Goal: Task Accomplishment & Management: Manage account settings

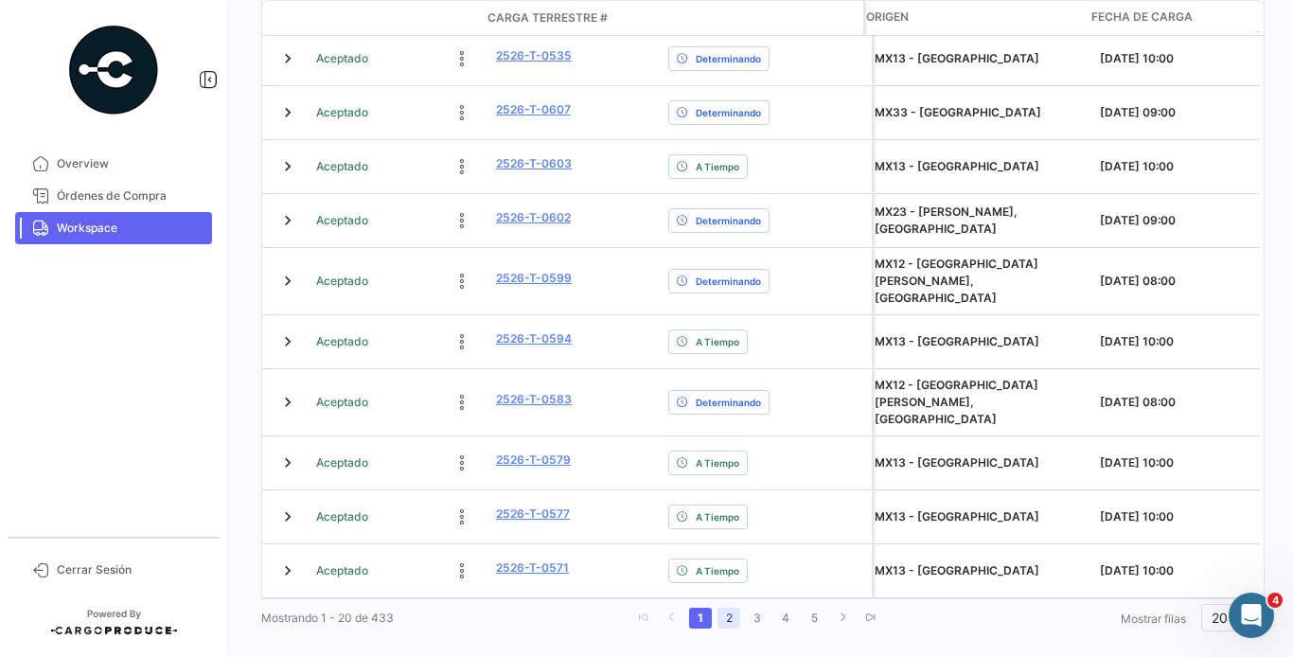
click at [728, 608] on link "2" at bounding box center [728, 618] width 23 height 21
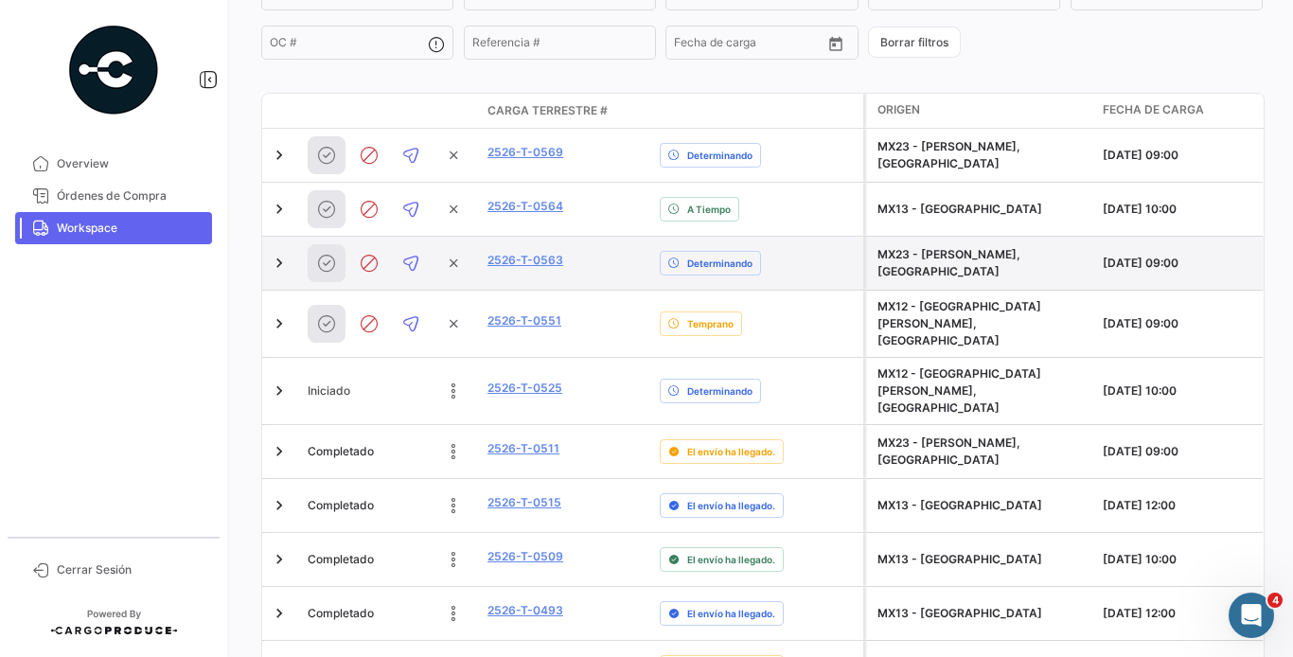
scroll to position [196, 0]
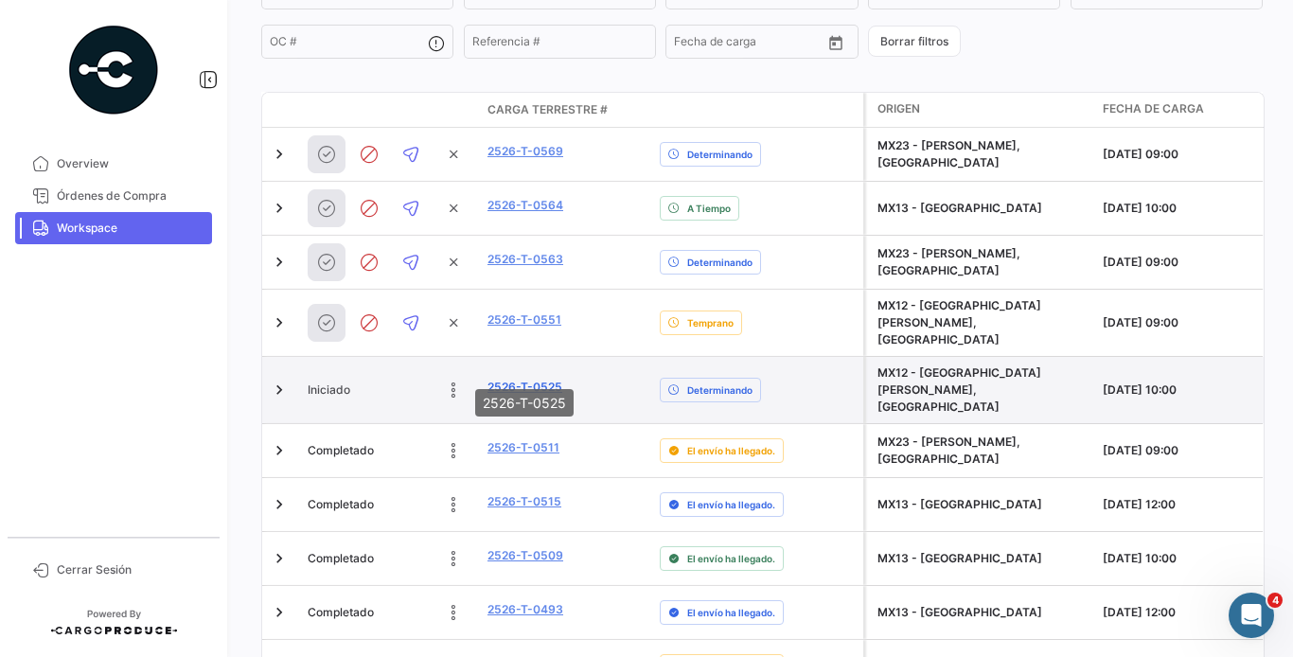
click at [547, 379] on link "2526-T-0525" at bounding box center [524, 387] width 75 height 17
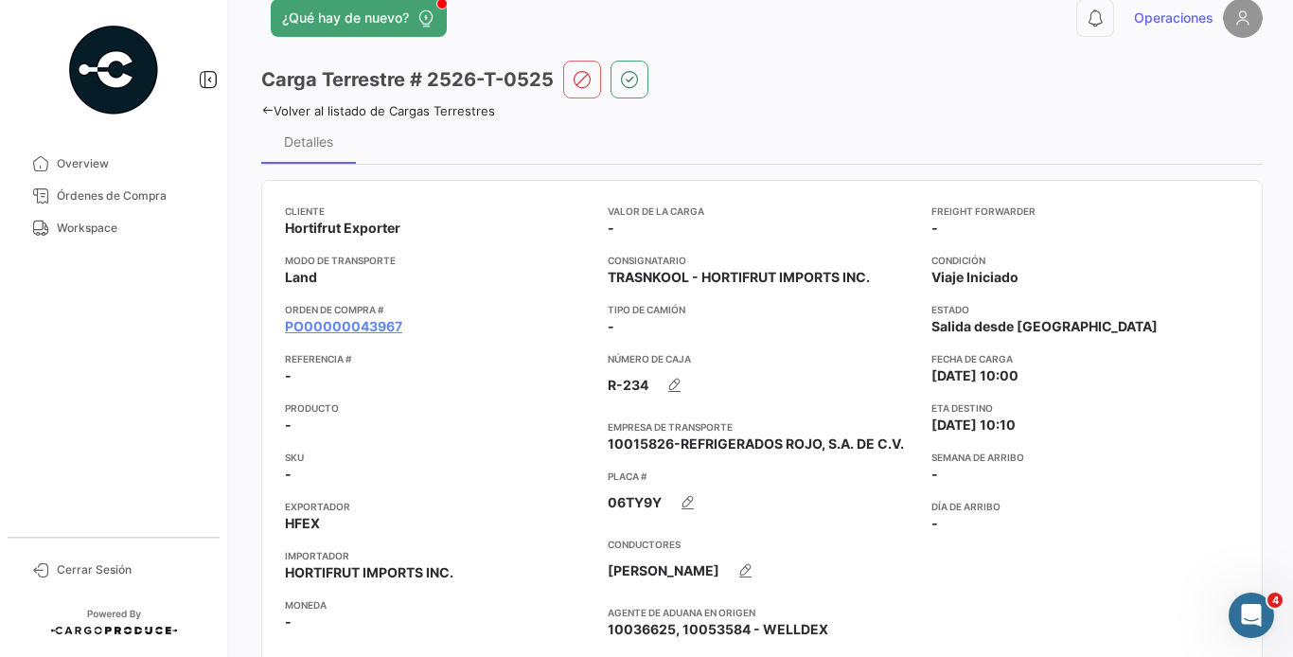
scroll to position [65, 0]
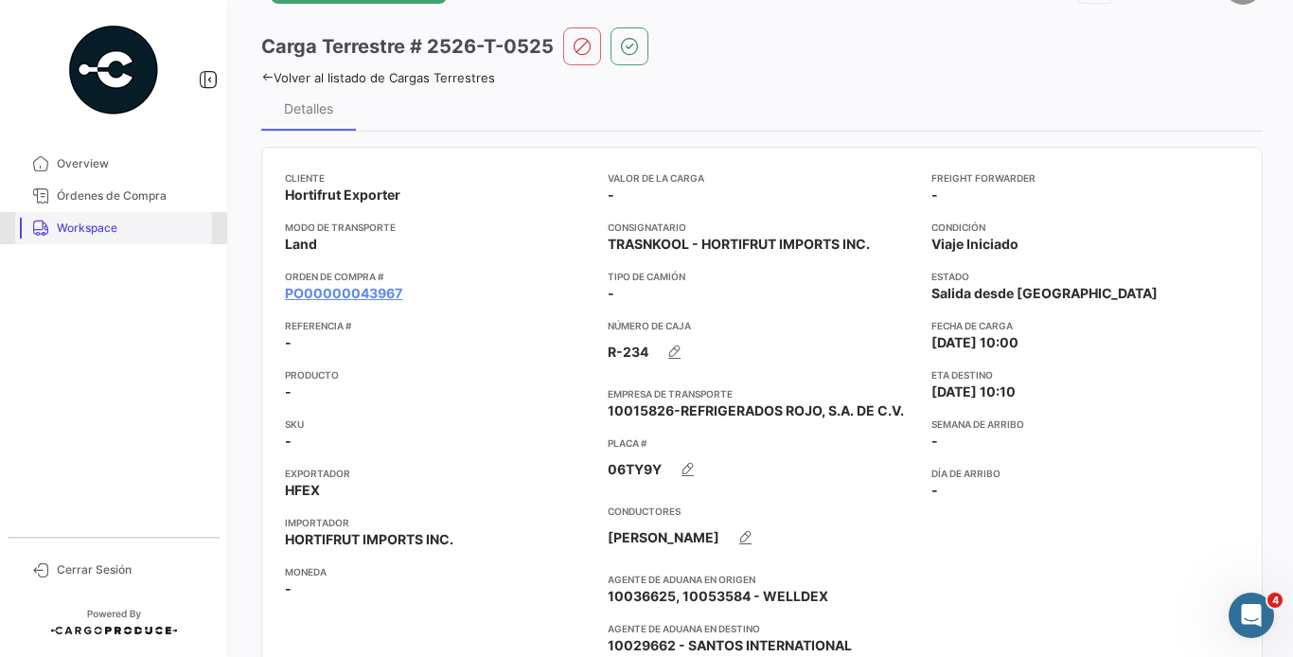
click at [113, 225] on span "Workspace" at bounding box center [131, 228] width 148 height 17
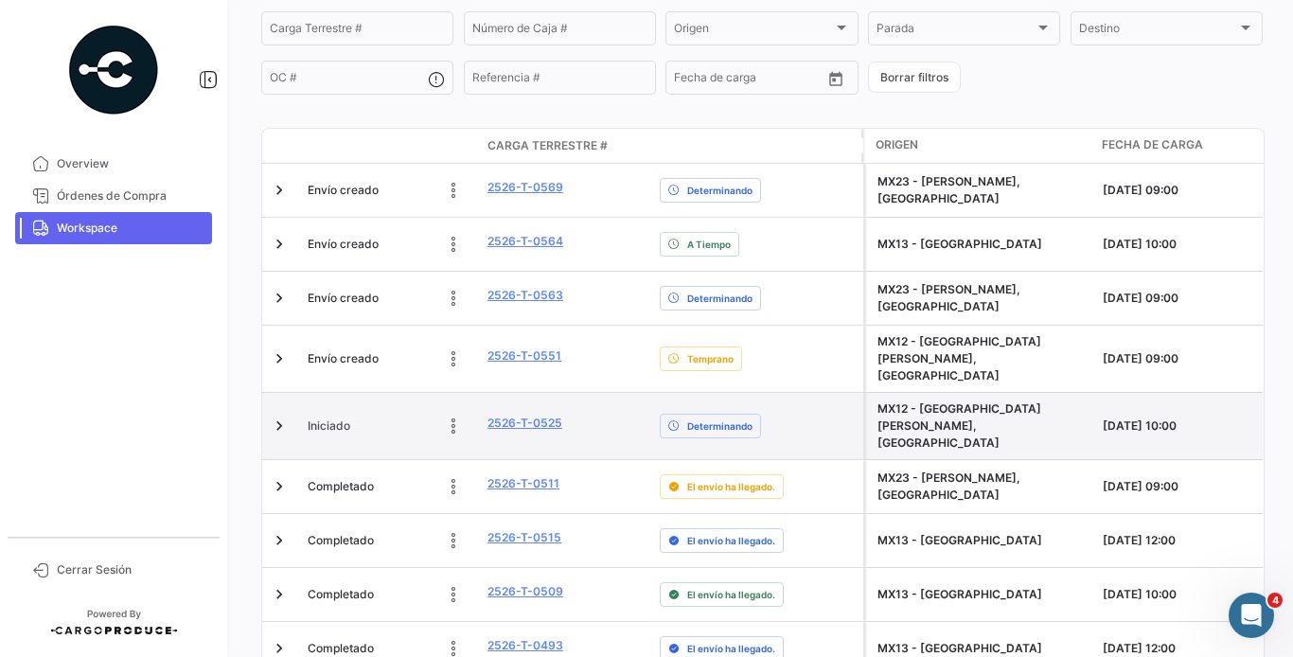
scroll to position [157, 0]
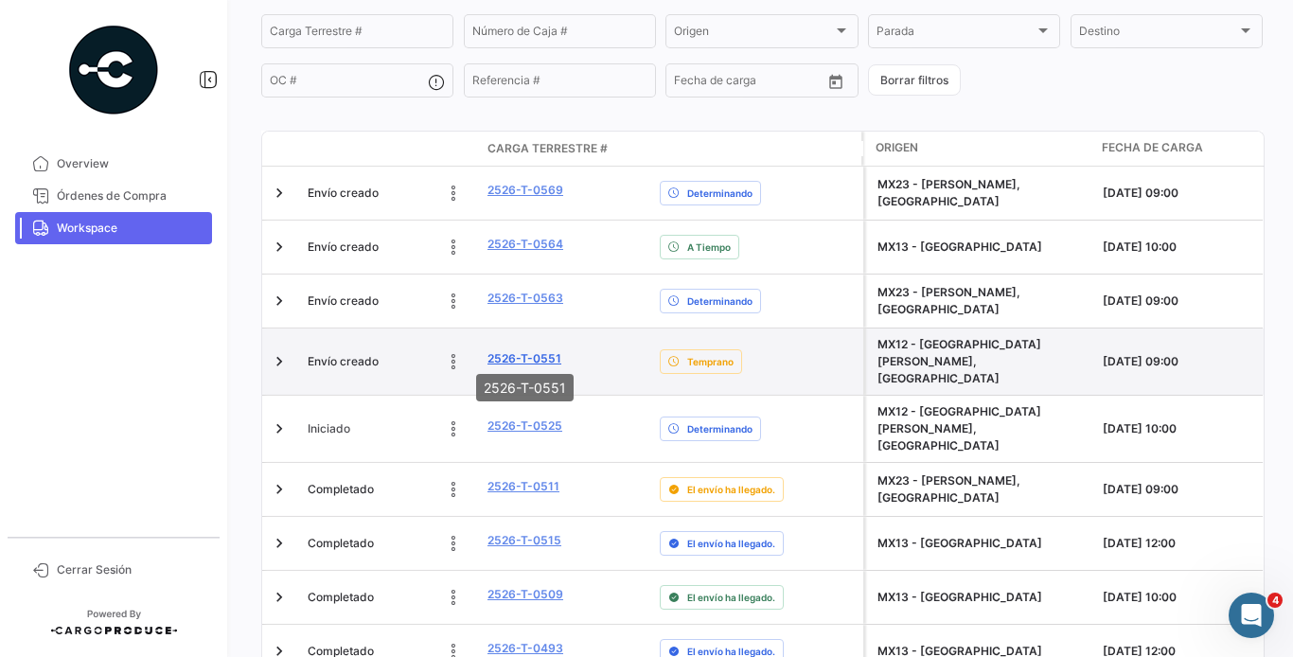
click at [537, 354] on link "2526-T-0551" at bounding box center [524, 358] width 74 height 17
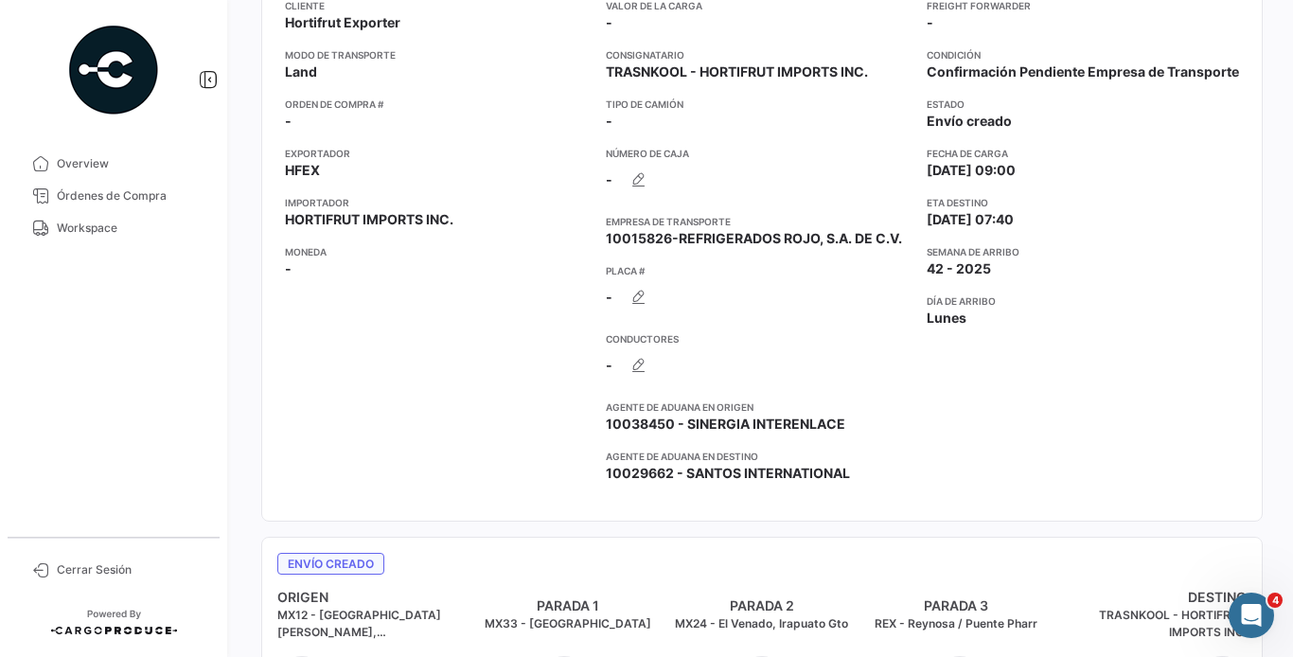
scroll to position [329, 0]
click at [620, 367] on button "button" at bounding box center [639, 364] width 38 height 38
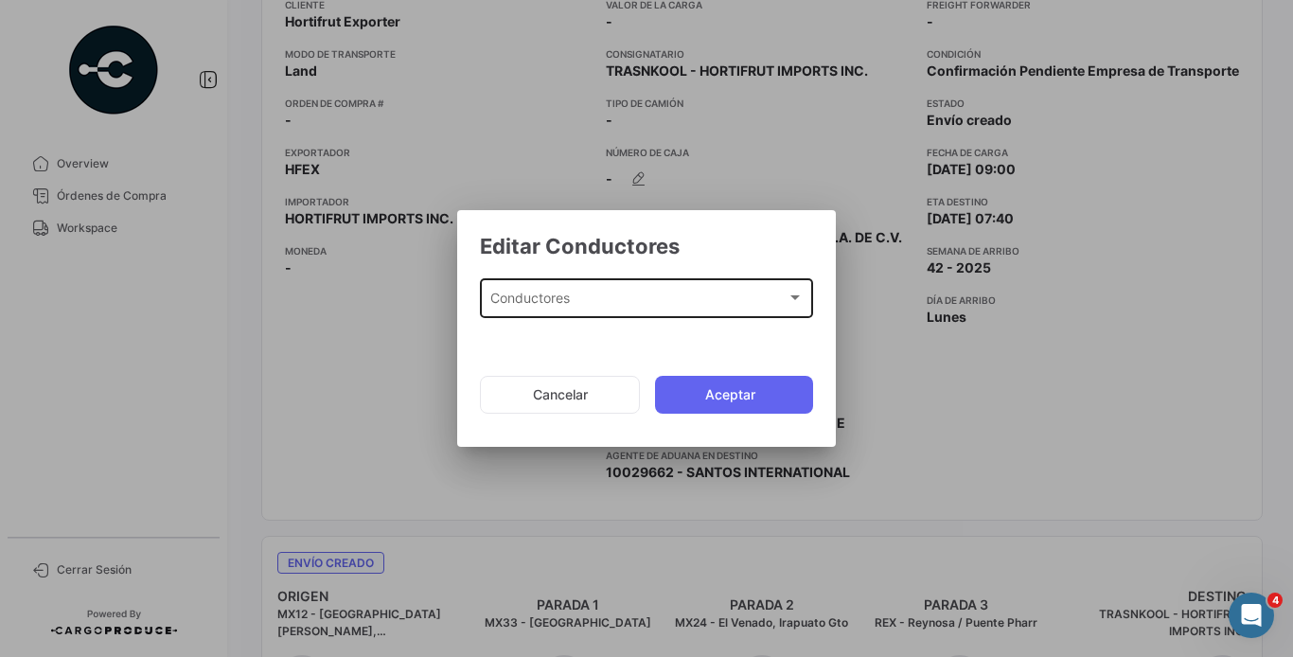
click at [665, 290] on div "Conductores Conductores" at bounding box center [646, 296] width 313 height 44
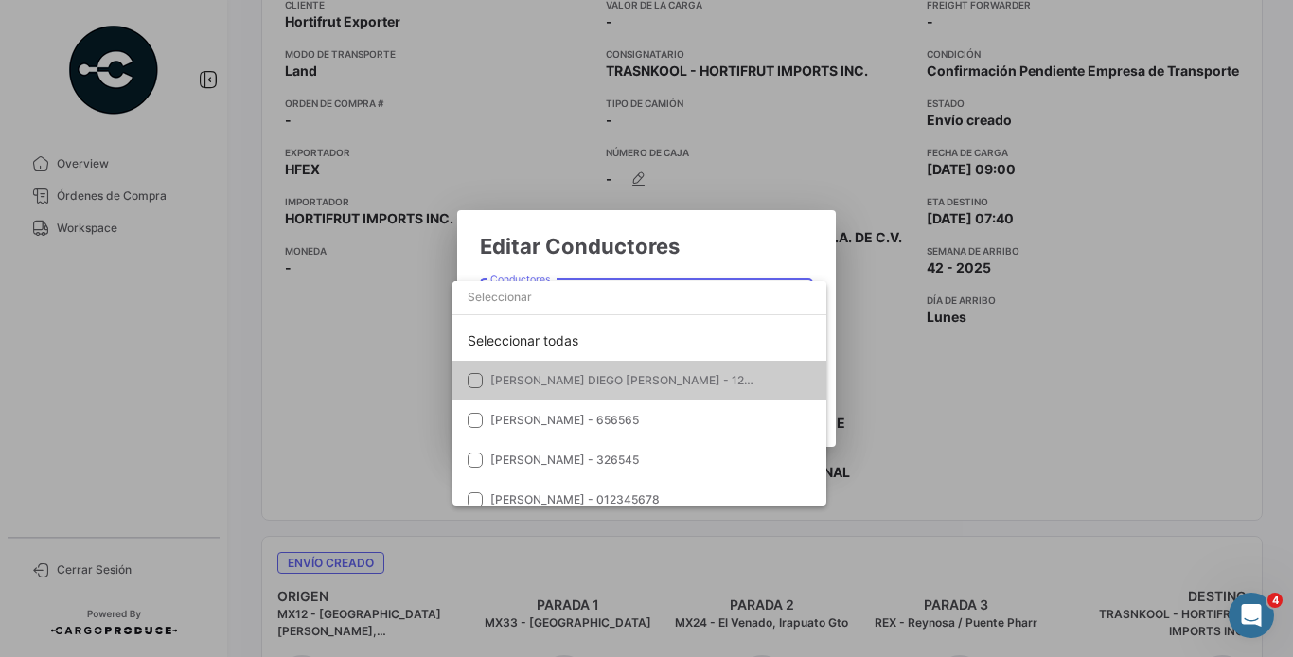
type input "H"
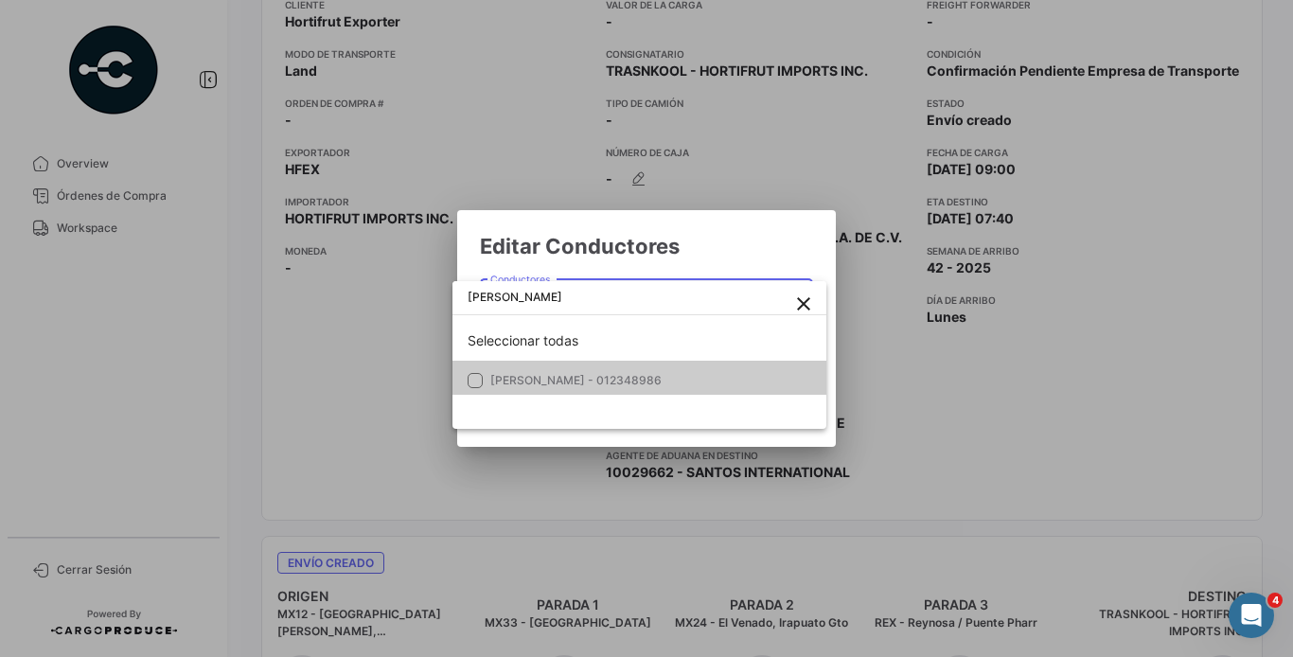
type input "[PERSON_NAME]"
drag, startPoint x: 609, startPoint y: 380, endPoint x: 767, endPoint y: 243, distance: 209.3
click at [767, 243] on div "Editar Conductores Conductores Conductores Cancelar Aceptar [PERSON_NAME] close…" at bounding box center [646, 328] width 1293 height 657
click at [767, 243] on div at bounding box center [646, 328] width 1293 height 657
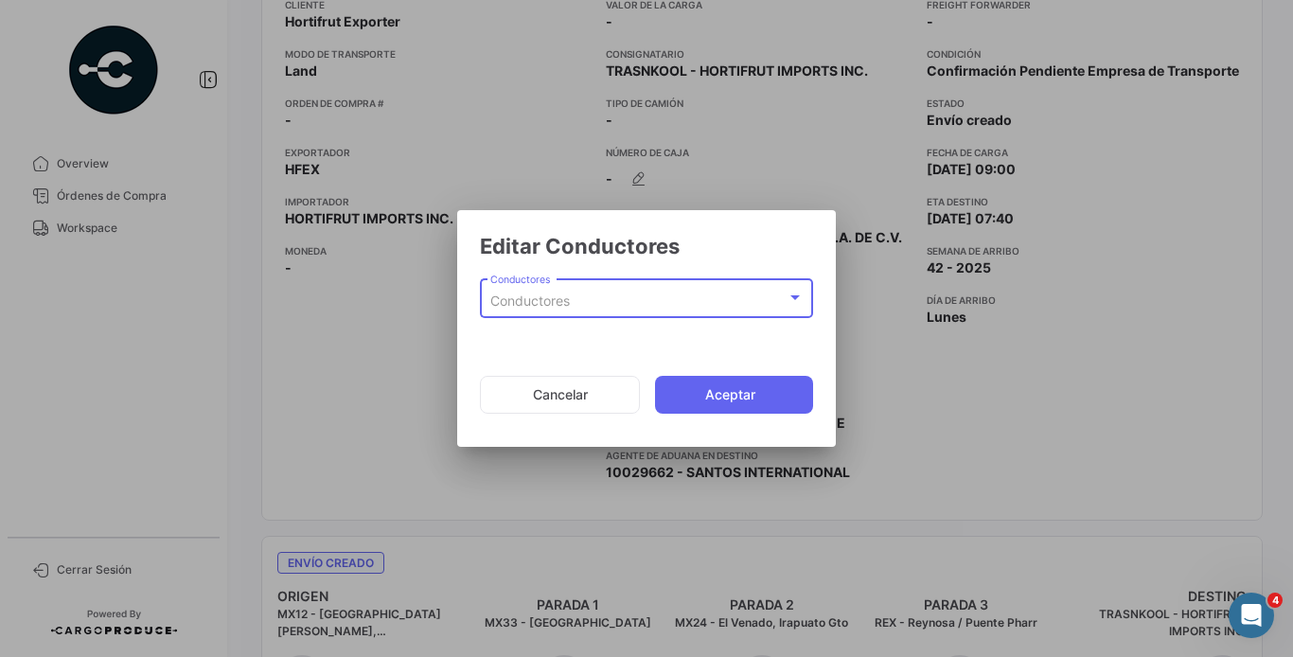
click at [684, 295] on div "Conductores" at bounding box center [638, 301] width 296 height 16
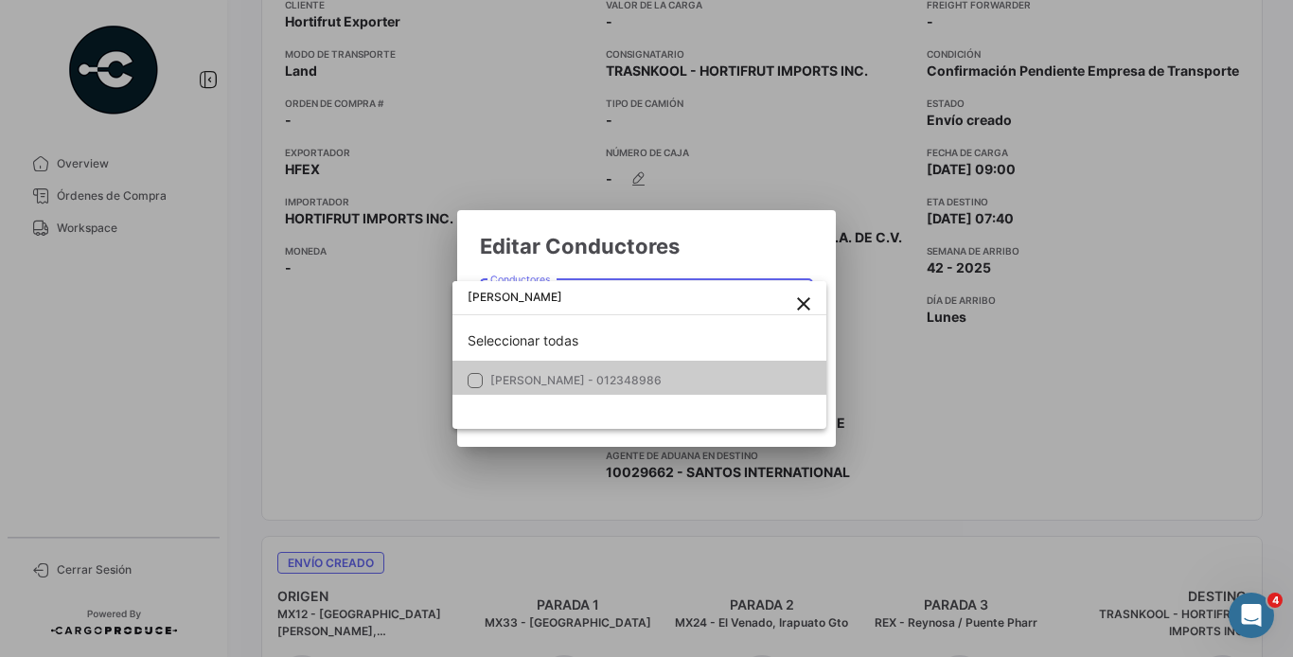
type input "[PERSON_NAME]"
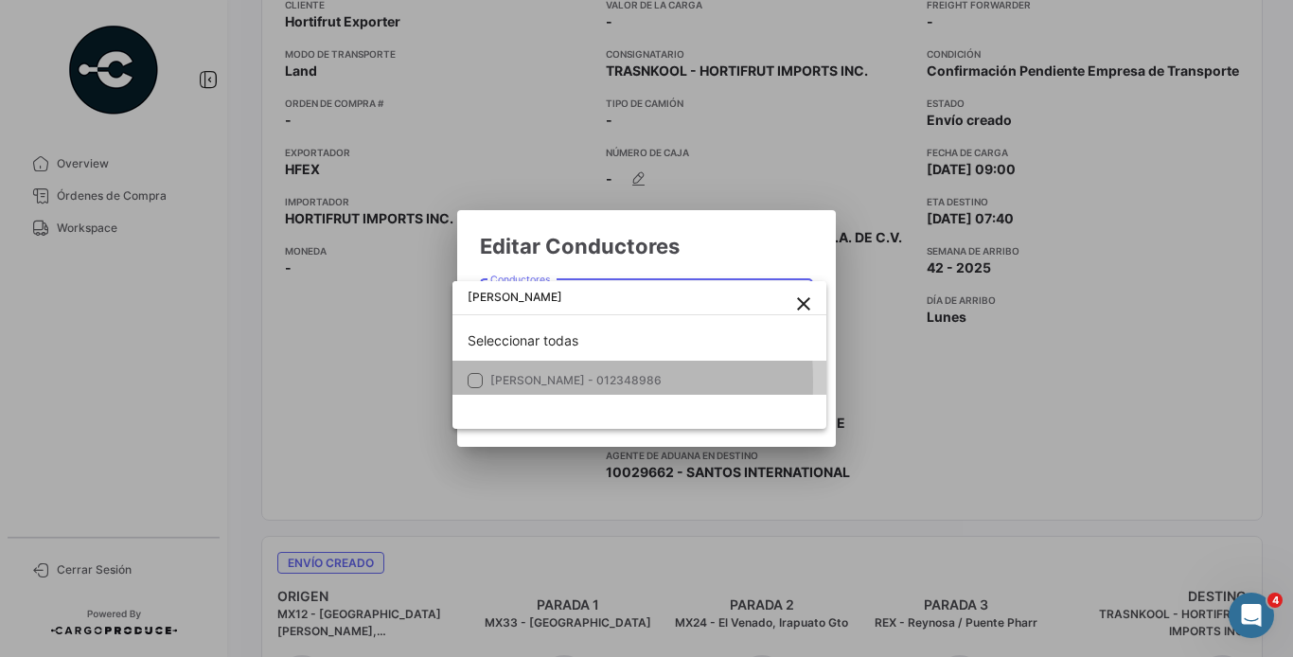
click at [479, 382] on mat-pseudo-checkbox at bounding box center [475, 380] width 15 height 15
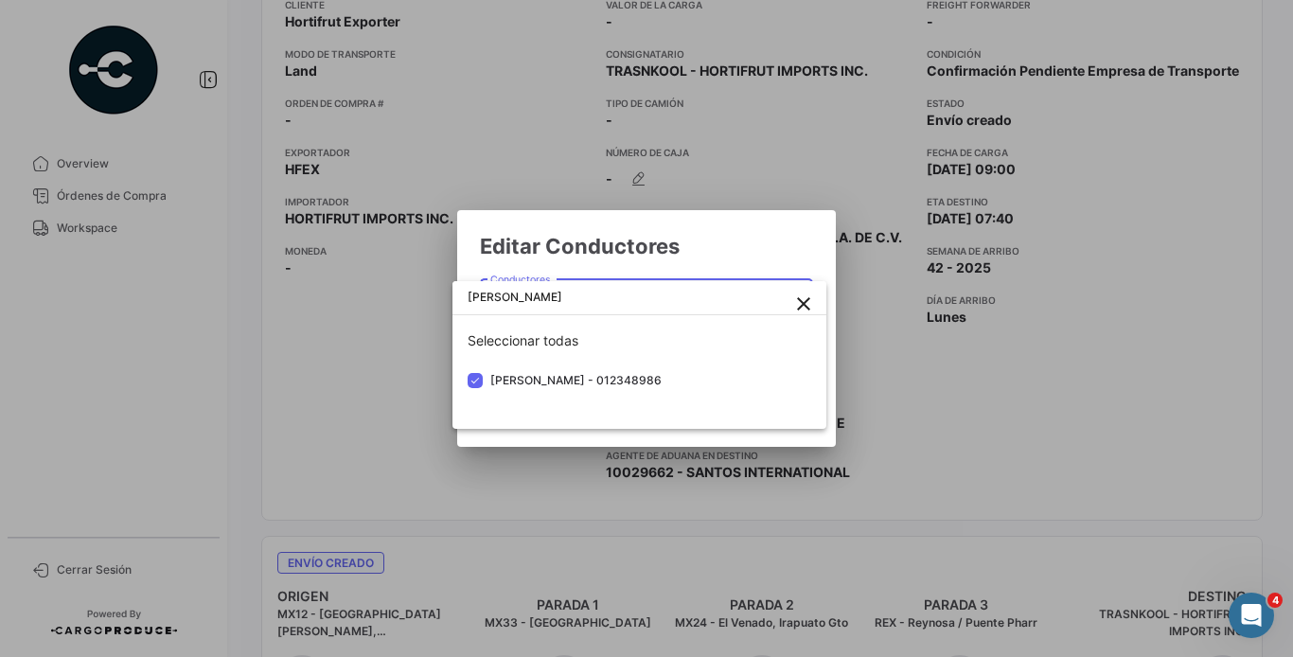
click at [711, 269] on div at bounding box center [646, 328] width 1293 height 657
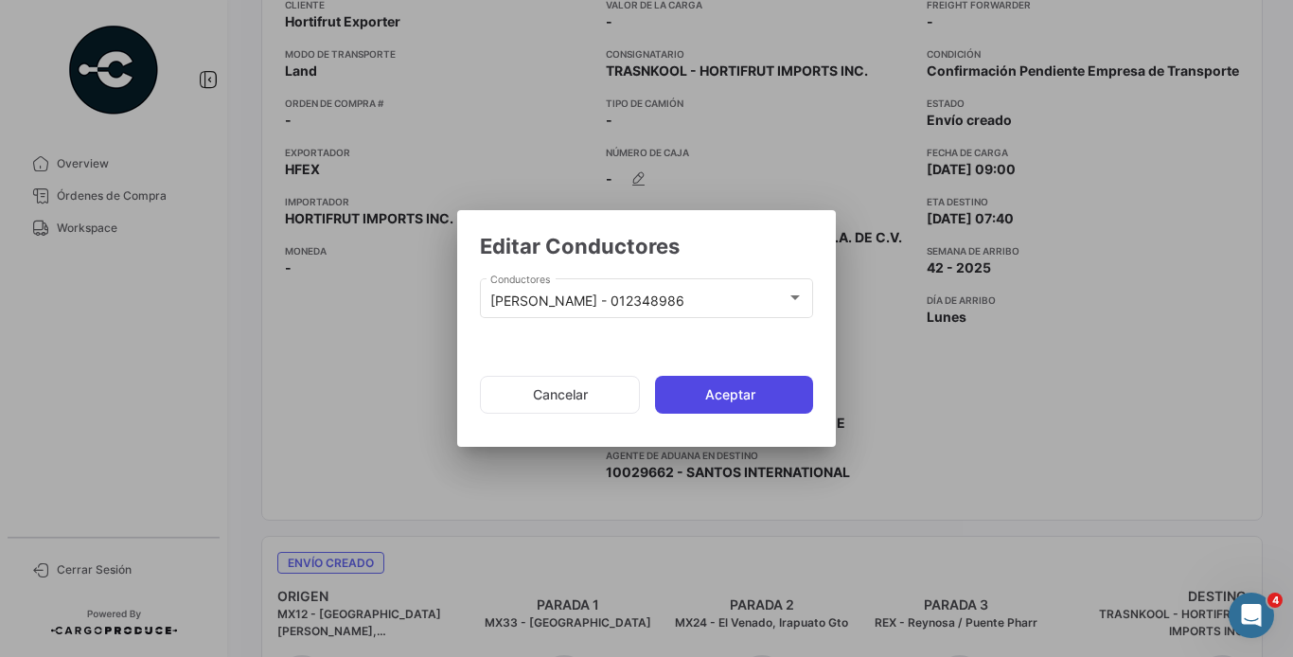
click at [734, 398] on button "Aceptar" at bounding box center [734, 395] width 158 height 38
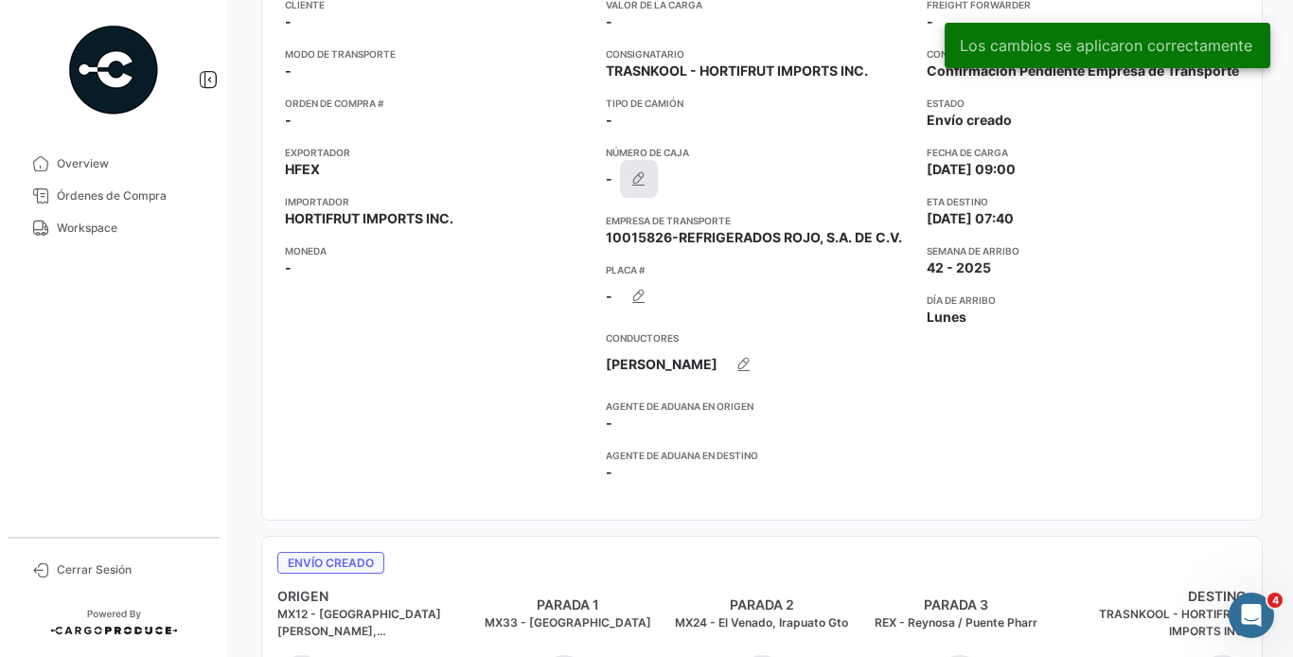
click at [629, 170] on icon "button" at bounding box center [638, 178] width 19 height 19
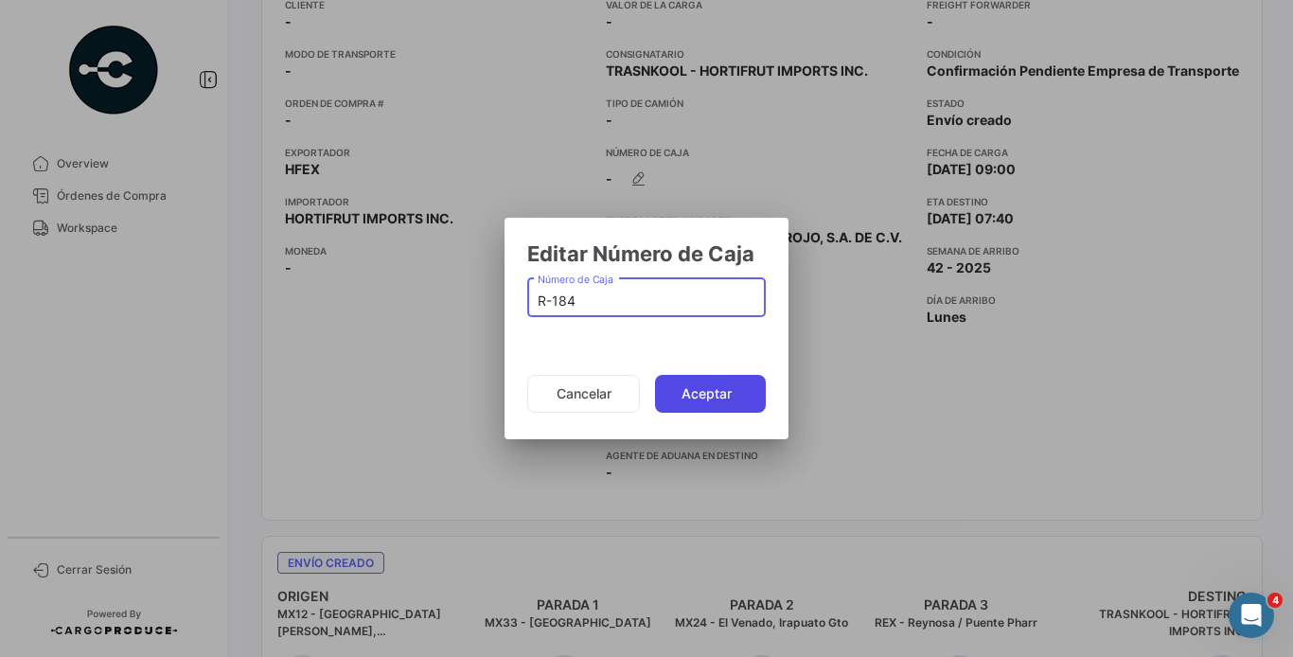
type input "R-184"
click at [694, 376] on button "Aceptar" at bounding box center [710, 394] width 111 height 38
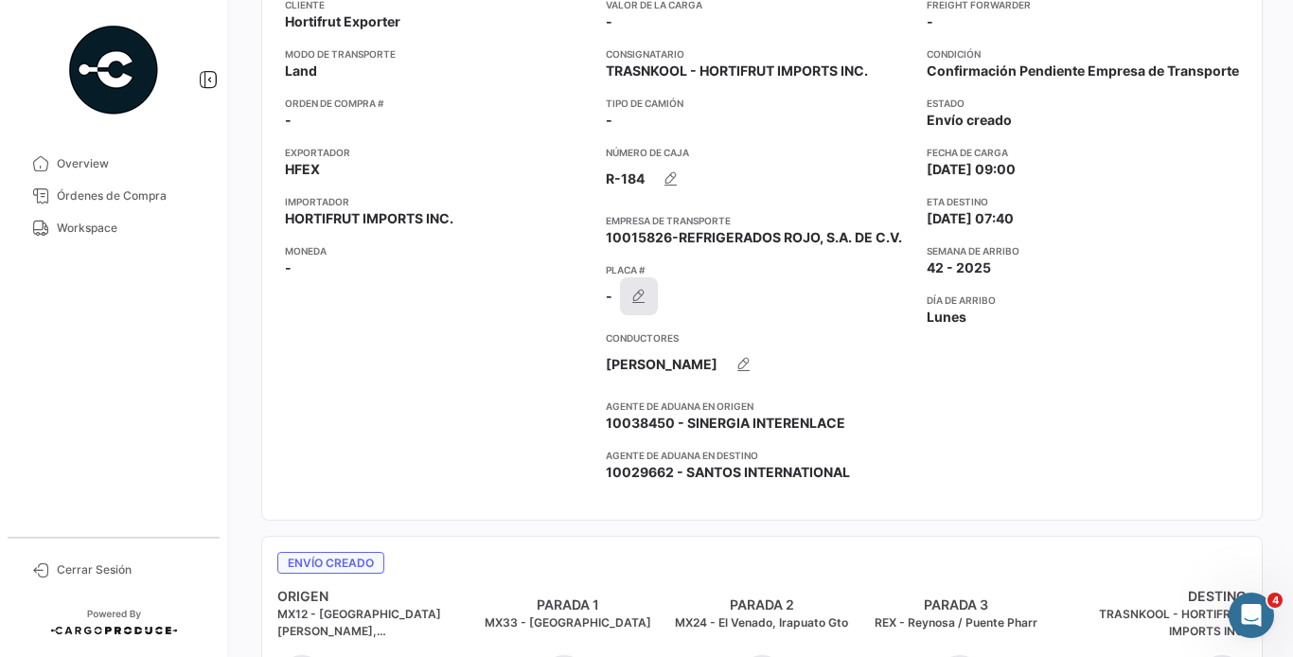
click at [639, 291] on icon "button" at bounding box center [638, 296] width 19 height 19
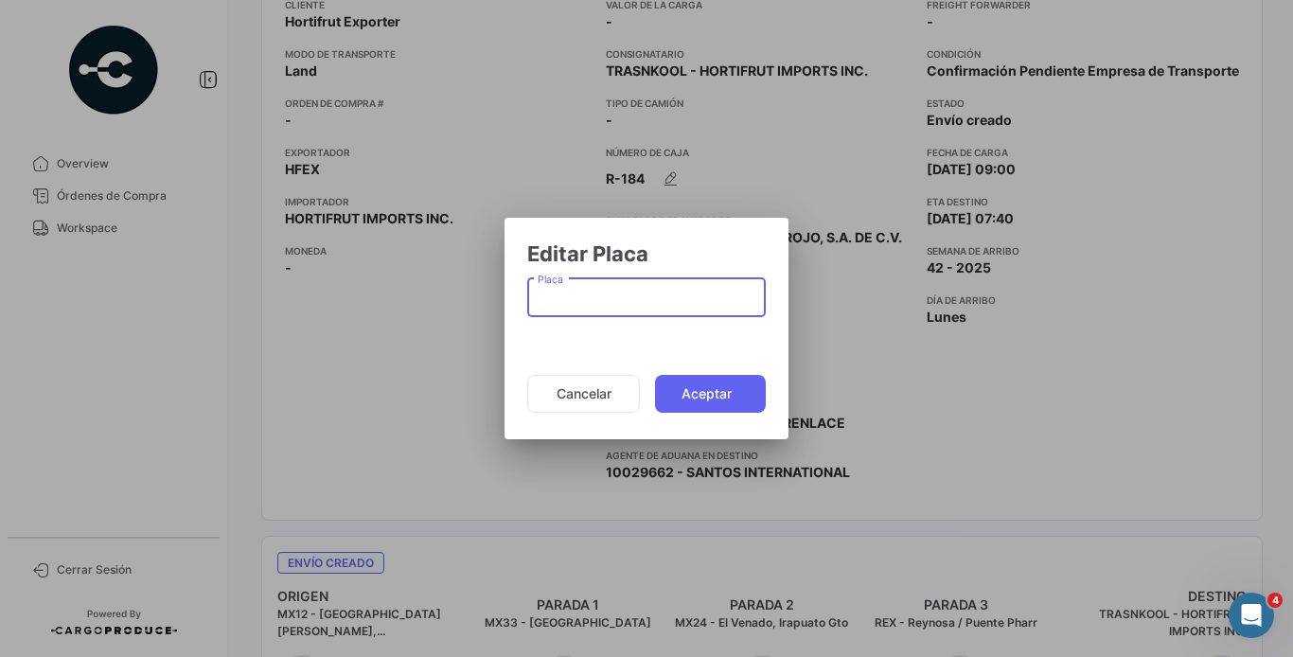
paste input "649XN6"
type input "649XN6"
click at [716, 391] on button "Aceptar" at bounding box center [710, 394] width 111 height 38
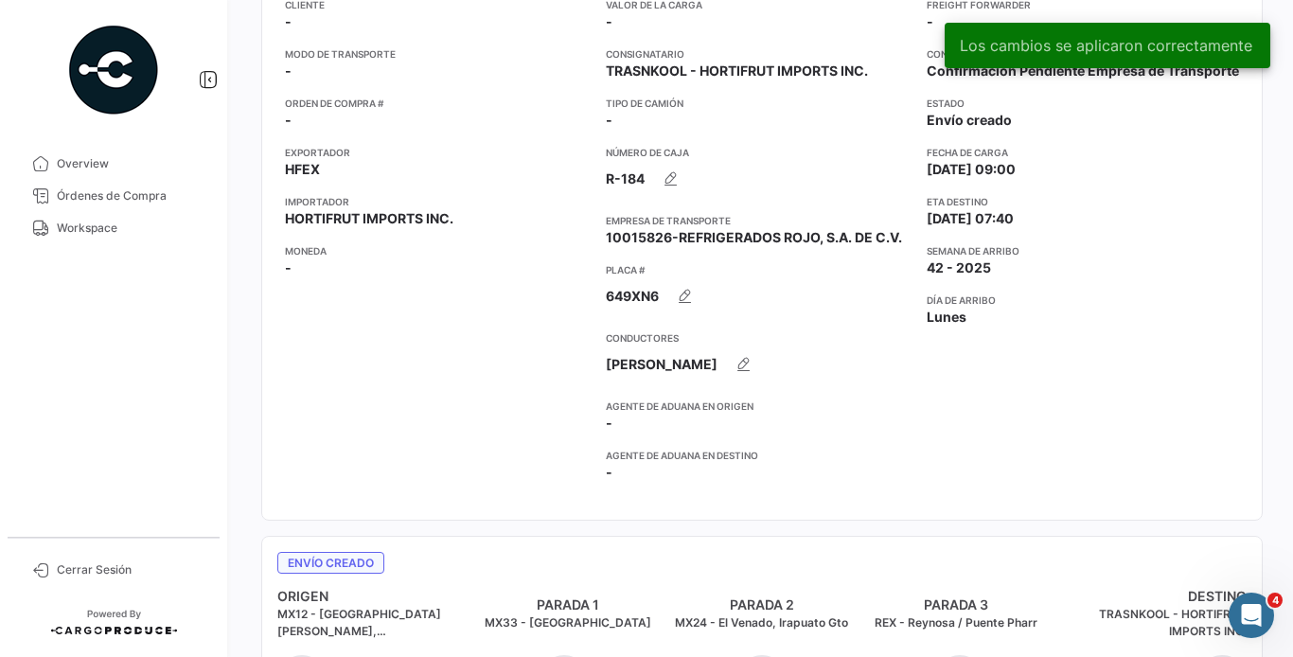
click at [473, 368] on div "Cliente - Modo de Transporte - Orden de Compra # - Exportador HFEX Importador H…" at bounding box center [438, 247] width 306 height 500
